Goal: Task Accomplishment & Management: Use online tool/utility

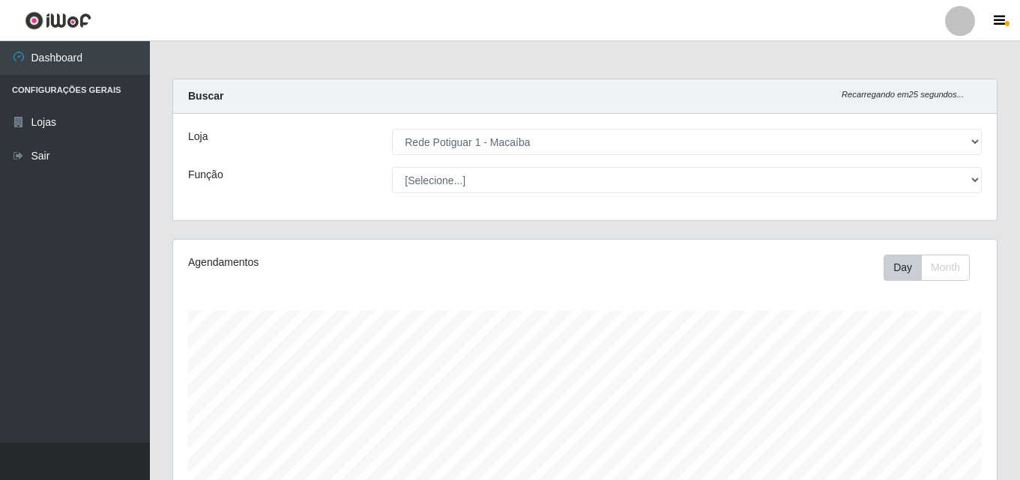
select select "100"
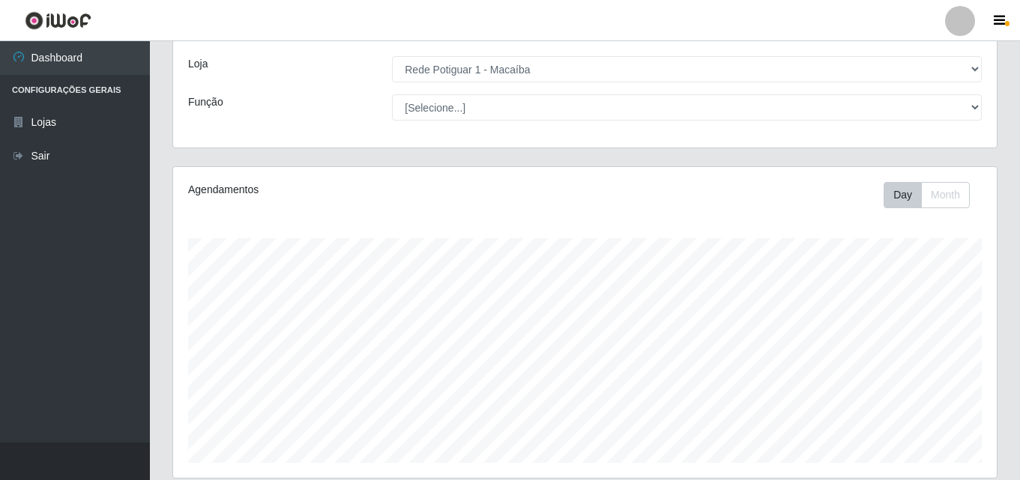
scroll to position [75, 0]
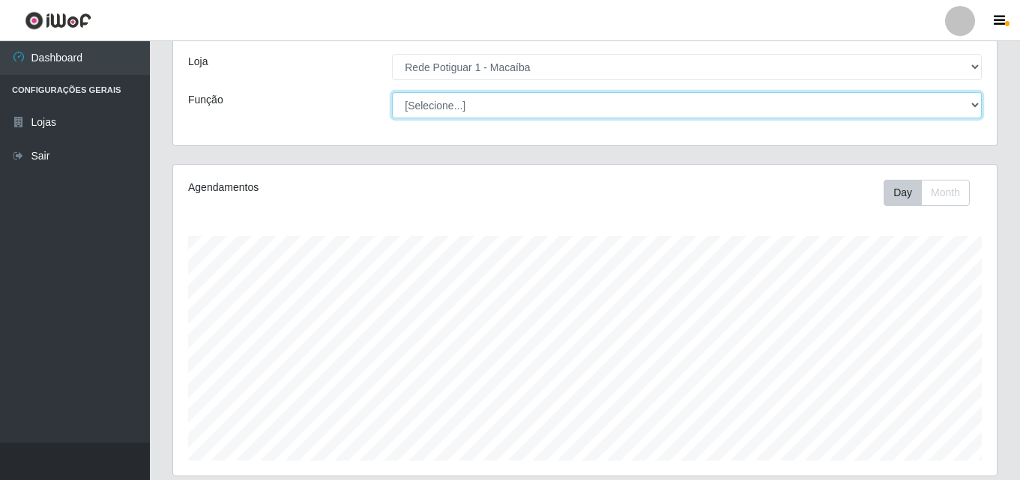
click at [980, 105] on select "[Selecione...] ASG ASG + ASG ++ Balconista Embalador Repositor Repositor + Repo…" at bounding box center [687, 105] width 590 height 26
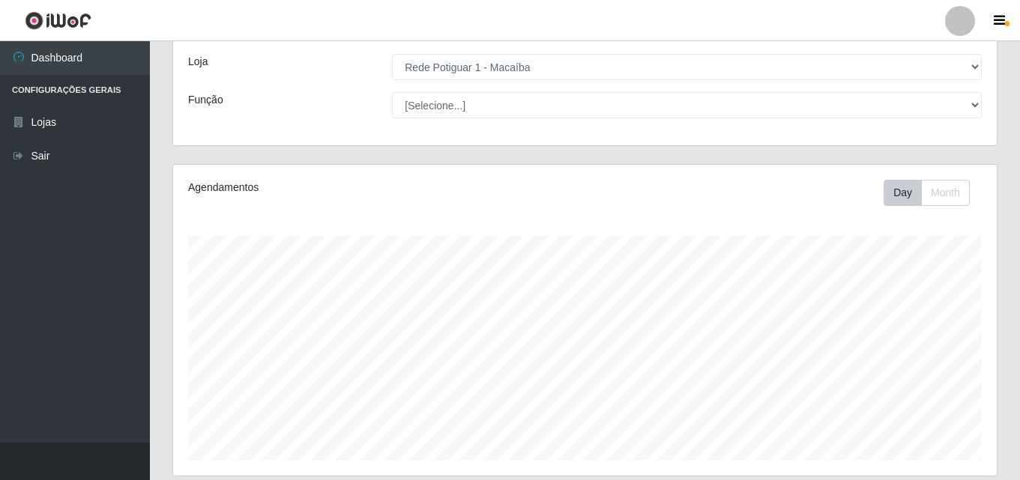
click at [330, 193] on div "Agendamentos" at bounding box center [347, 188] width 318 height 16
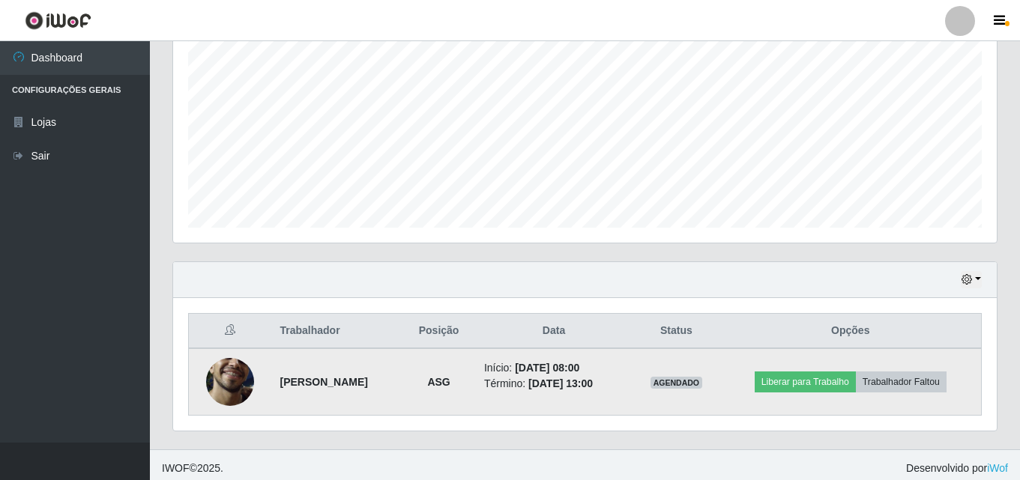
scroll to position [315, 0]
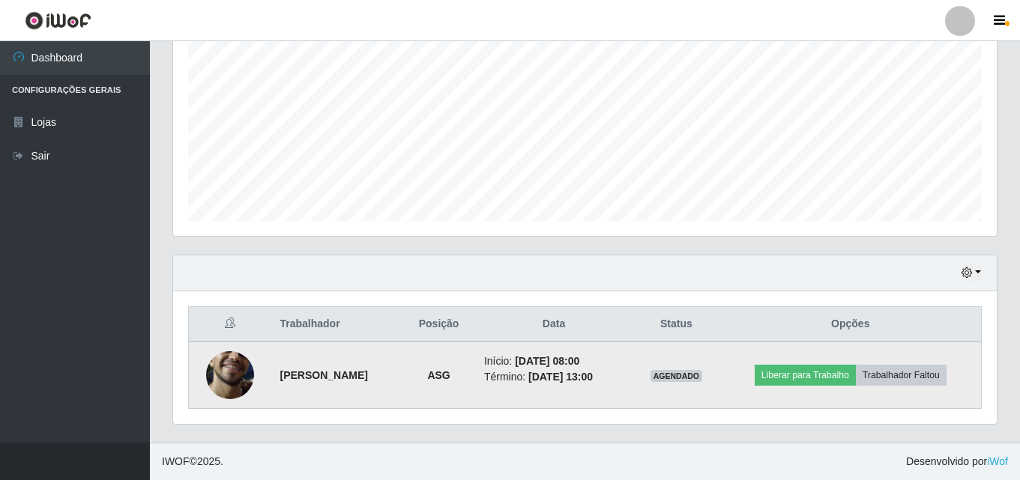
click at [230, 375] on img at bounding box center [230, 375] width 48 height 106
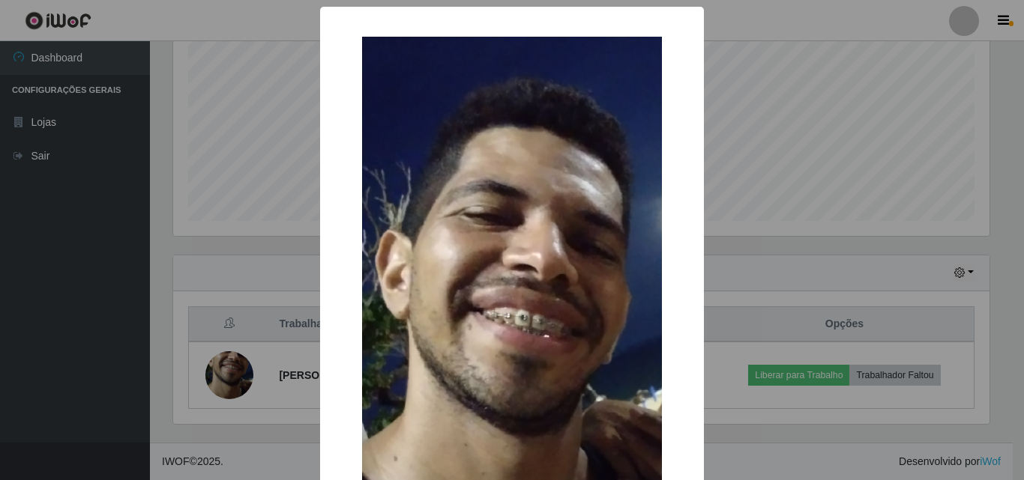
click at [515, 232] on img at bounding box center [512, 370] width 300 height 666
click at [513, 225] on img at bounding box center [512, 370] width 300 height 666
click at [202, 111] on div "× OK Cancel" at bounding box center [512, 240] width 1024 height 480
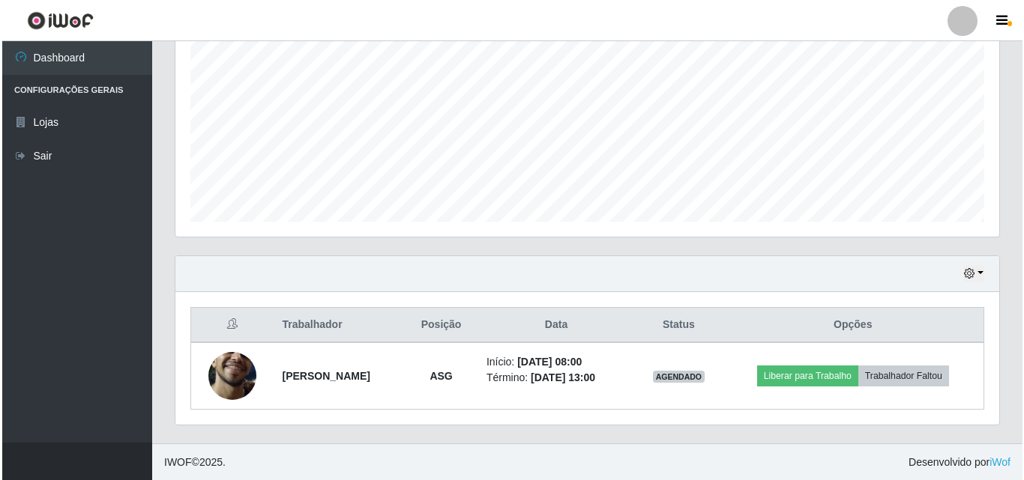
scroll to position [315, 0]
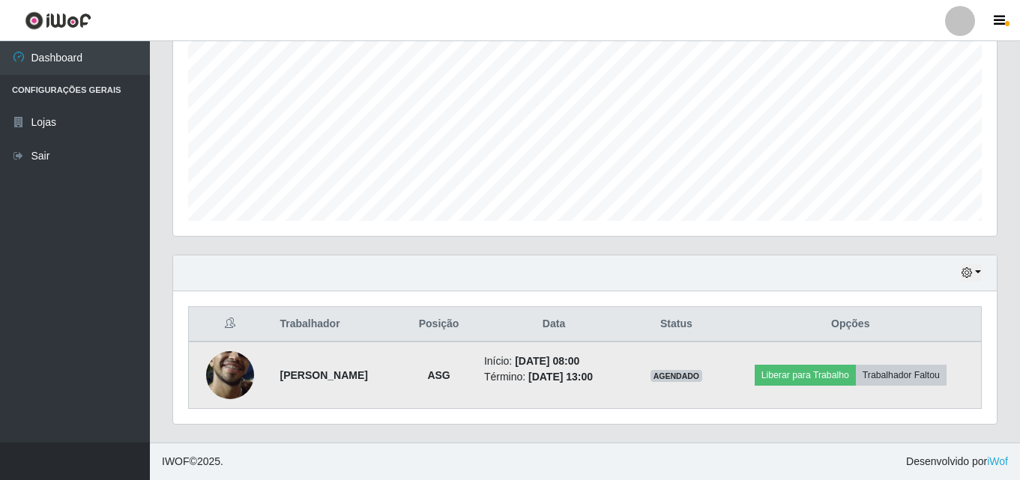
click at [702, 408] on td "AGENDADO" at bounding box center [676, 375] width 87 height 67
click at [808, 368] on button "Liberar para Trabalho" at bounding box center [805, 375] width 101 height 21
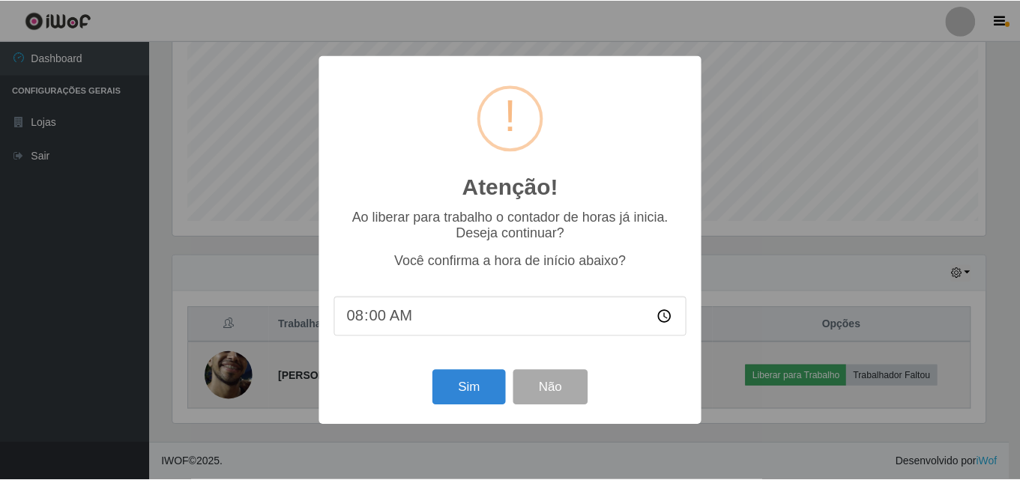
scroll to position [311, 816]
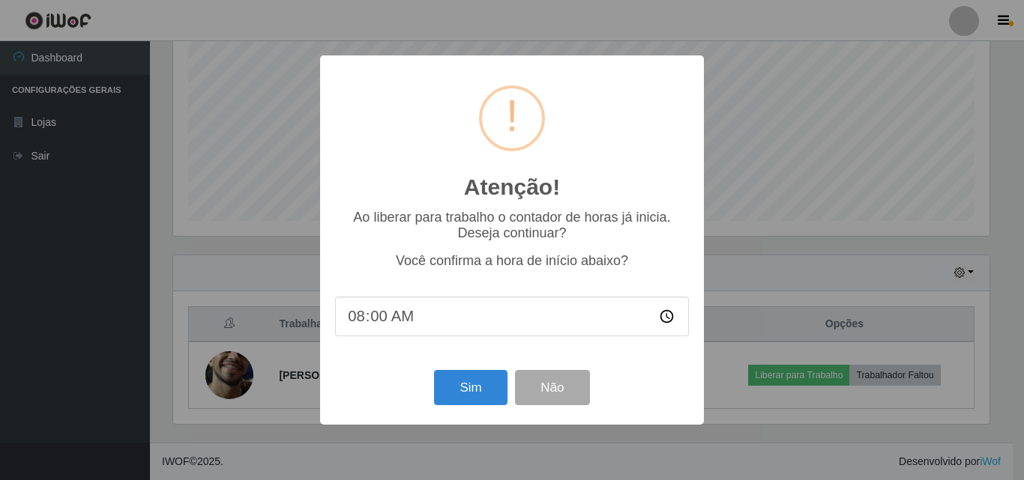
click at [908, 162] on div "Atenção! × Ao liberar para trabalho o contador de horas já inicia. Deseja conti…" at bounding box center [512, 240] width 1024 height 480
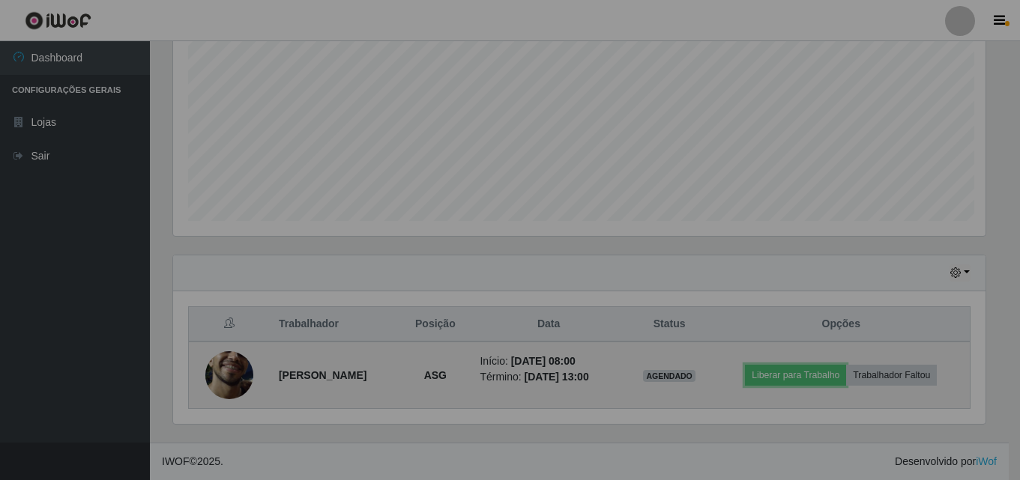
scroll to position [311, 824]
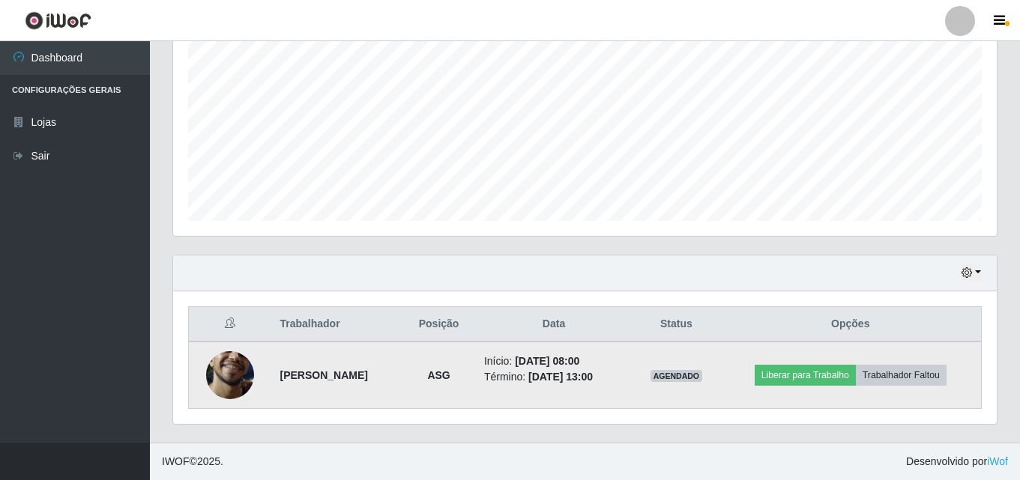
click at [830, 387] on td "Liberar para Trabalho Trabalhador Faltou" at bounding box center [851, 375] width 262 height 67
click at [826, 375] on button "Liberar para Trabalho" at bounding box center [805, 375] width 101 height 21
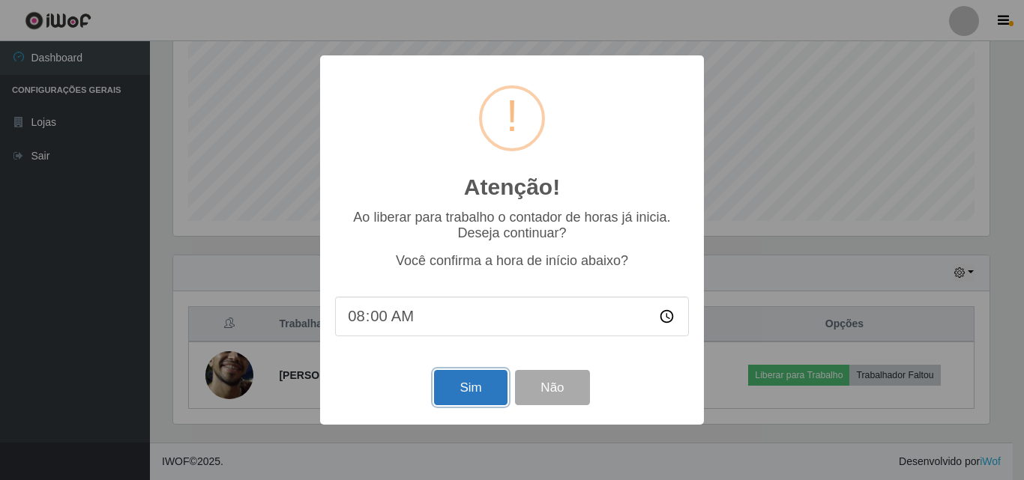
click at [468, 391] on button "Sim" at bounding box center [470, 387] width 73 height 35
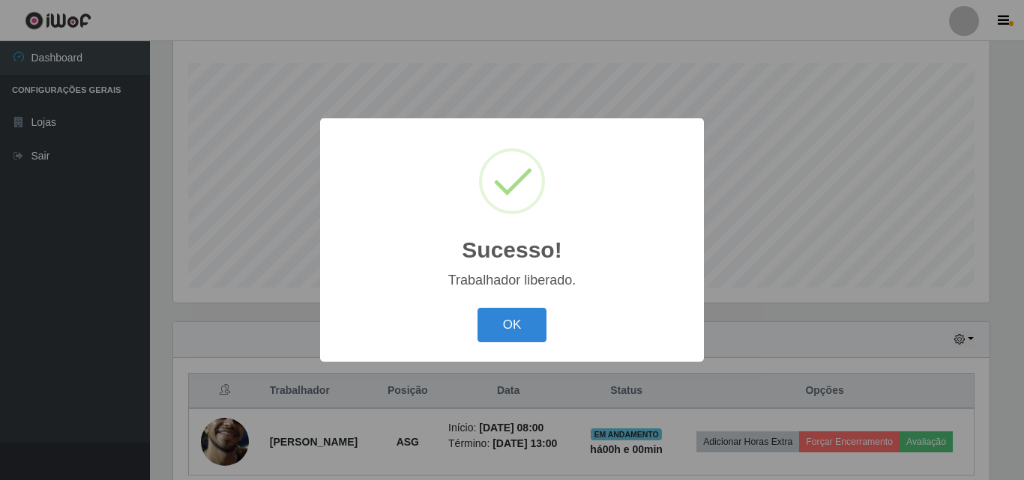
drag, startPoint x: 507, startPoint y: 327, endPoint x: 453, endPoint y: 341, distance: 55.8
click at [506, 328] on button "OK" at bounding box center [512, 325] width 70 height 35
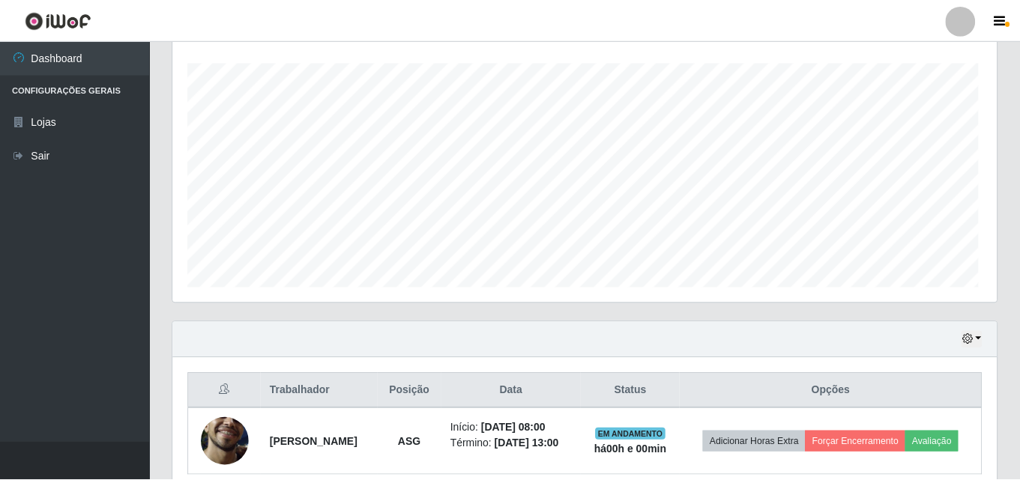
scroll to position [311, 824]
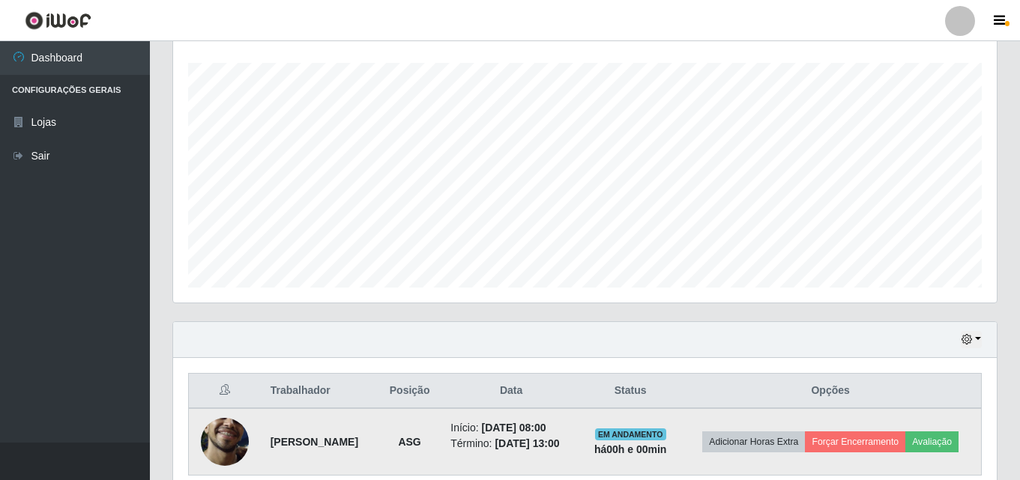
click at [215, 453] on img at bounding box center [225, 442] width 48 height 106
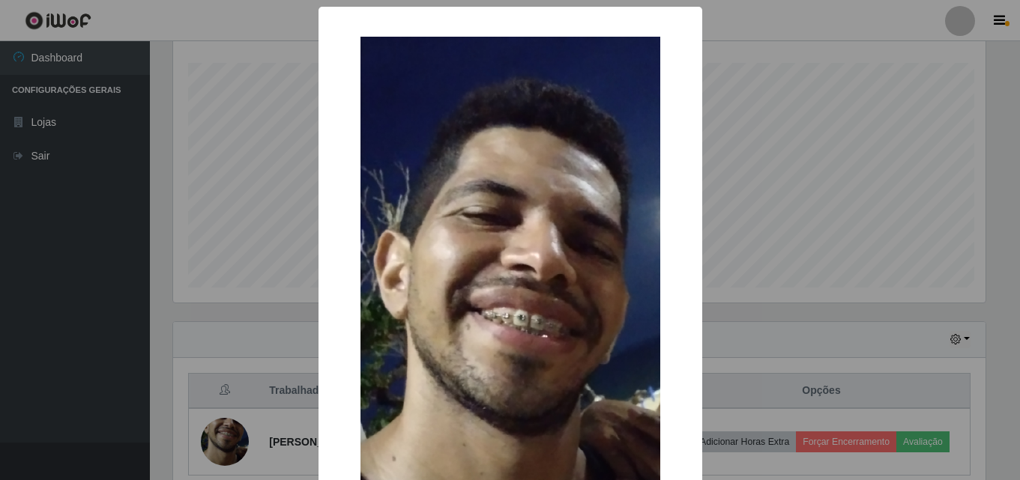
scroll to position [311, 816]
click at [860, 136] on div "× OK Cancel" at bounding box center [512, 240] width 1024 height 480
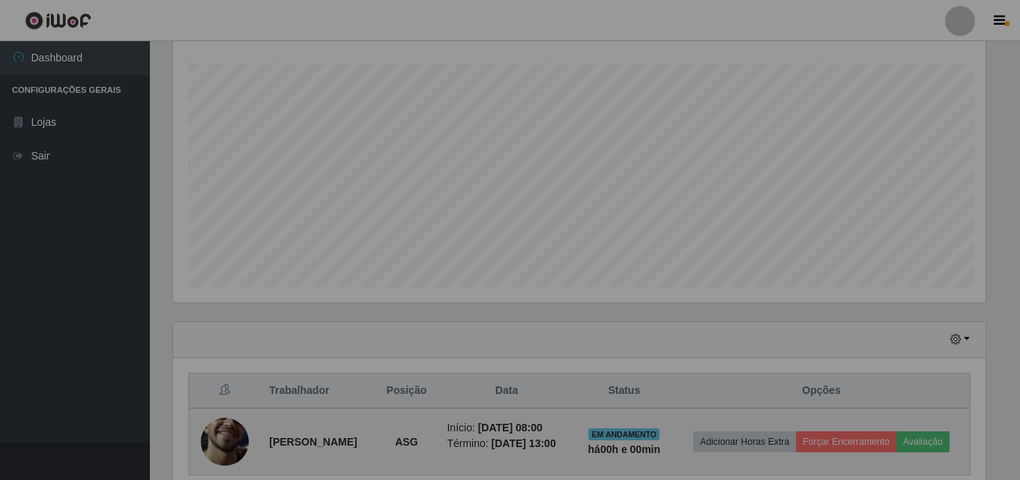
scroll to position [311, 824]
